Goal: Find specific page/section: Find specific page/section

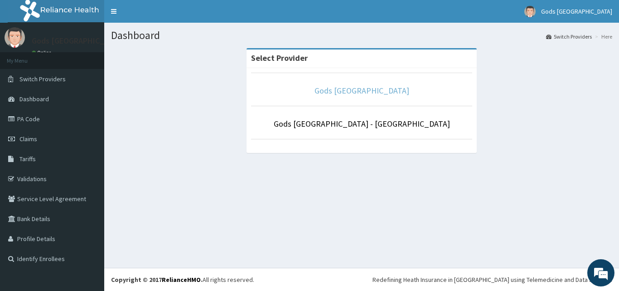
click at [382, 93] on link "Gods [GEOGRAPHIC_DATA]" at bounding box center [362, 90] width 95 height 10
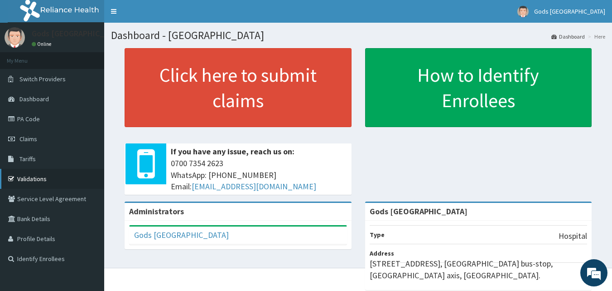
click at [50, 178] on link "Validations" at bounding box center [52, 179] width 104 height 20
